Goal: Check status

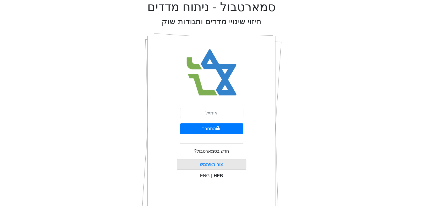
type input "[EMAIL_ADDRESS][DOMAIN_NAME]"
click at [217, 131] on button "התחבר" at bounding box center [211, 129] width 63 height 11
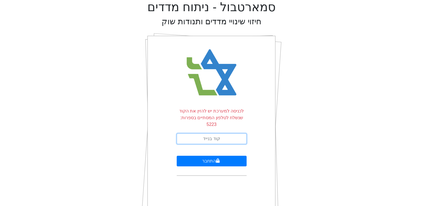
click at [186, 134] on input "text" at bounding box center [212, 139] width 70 height 11
type input "963325"
click at [177, 156] on button "התחבר" at bounding box center [212, 161] width 70 height 11
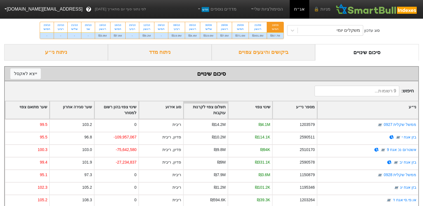
click at [276, 29] on div "חמישי" at bounding box center [275, 29] width 10 height 4
click at [275, 26] on input "18/09 חמישי ₪57.7M" at bounding box center [274, 24] width 4 height 4
click at [256, 28] on div "ראשון" at bounding box center [257, 29] width 11 height 4
click at [256, 26] on input "21/09 ראשון ₪491.8M" at bounding box center [256, 24] width 4 height 4
radio input "true"
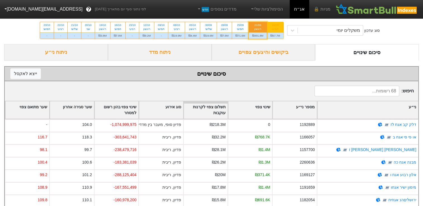
click at [272, 29] on div "חמישי" at bounding box center [275, 29] width 10 height 4
click at [272, 26] on input "18/09 חמישי ₪57.7M" at bounding box center [274, 24] width 4 height 4
radio input "true"
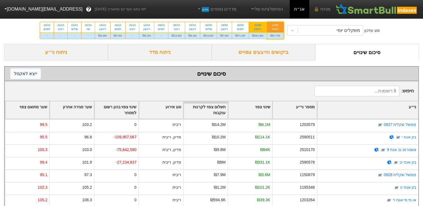
click at [256, 24] on div "21/09" at bounding box center [257, 25] width 11 height 4
click at [256, 24] on input "21/09 ראשון ₪491.8M" at bounding box center [256, 24] width 4 height 4
radio input "true"
